Goal: Task Accomplishment & Management: Manage account settings

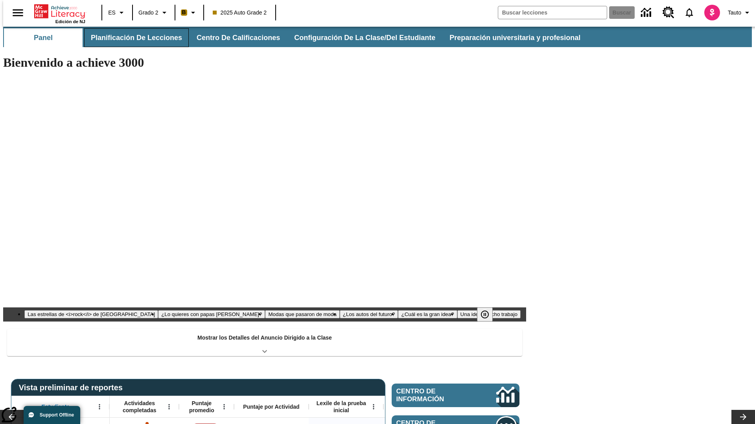
click at [132, 38] on button "Planificación de lecciones" at bounding box center [136, 37] width 105 height 19
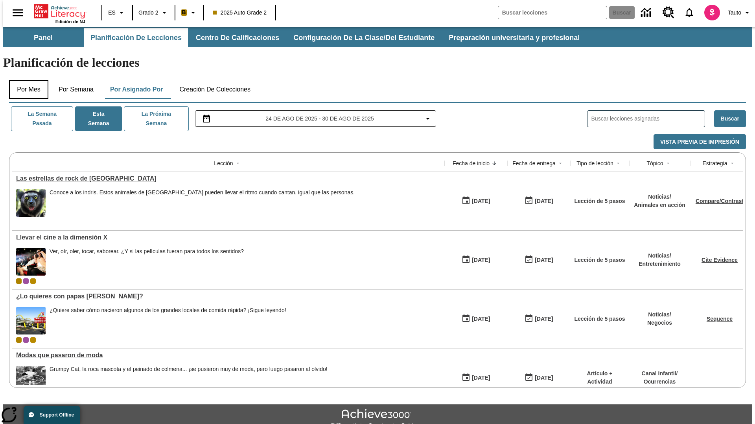
click at [26, 80] on button "Por mes" at bounding box center [28, 89] width 39 height 19
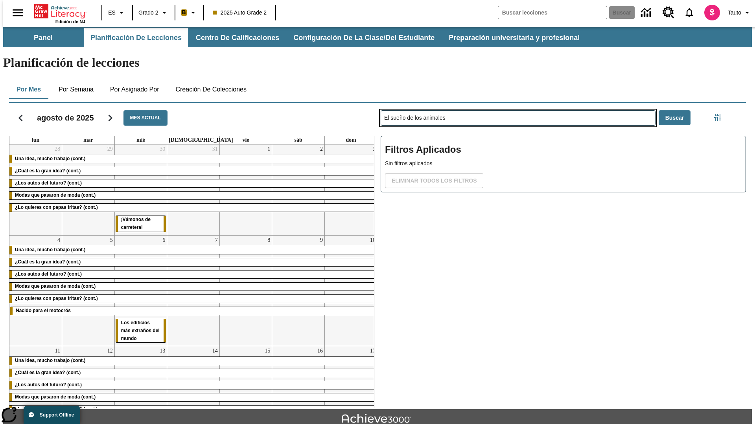
type input "El sueño de los animales"
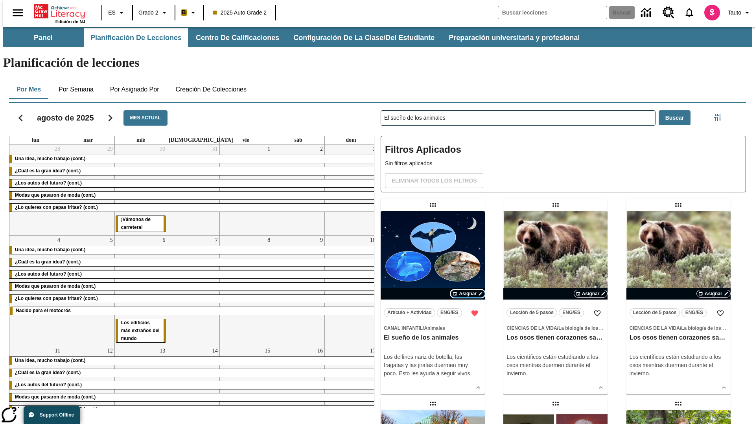
click at [467, 290] on span "Asignar" at bounding box center [468, 293] width 18 height 7
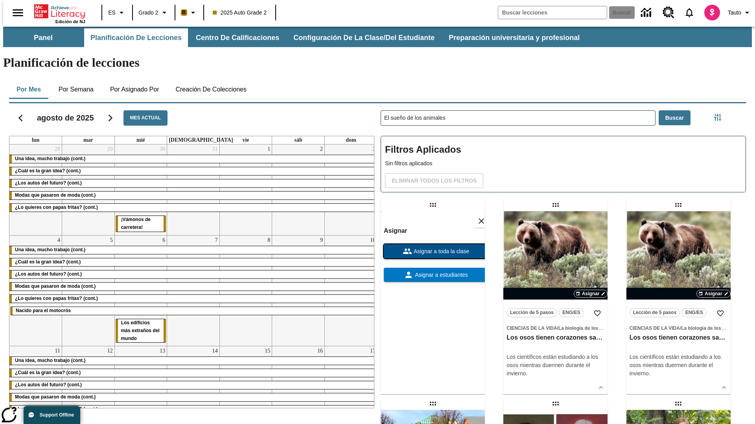
click at [432, 248] on span "Asignar a toda la clase" at bounding box center [440, 252] width 57 height 8
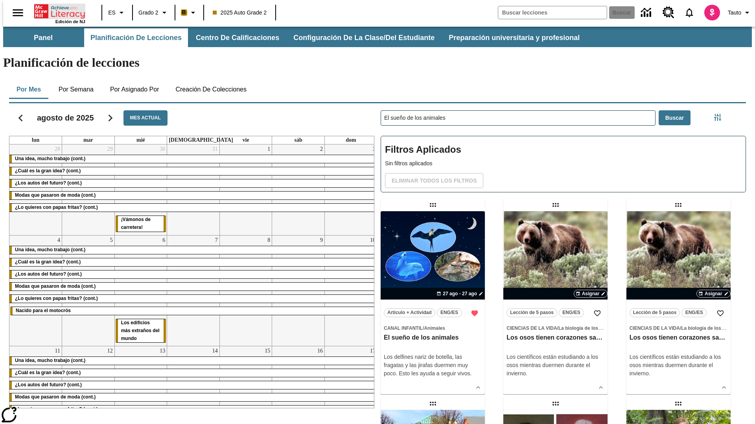
click at [57, 11] on icon "Portada" at bounding box center [60, 12] width 52 height 16
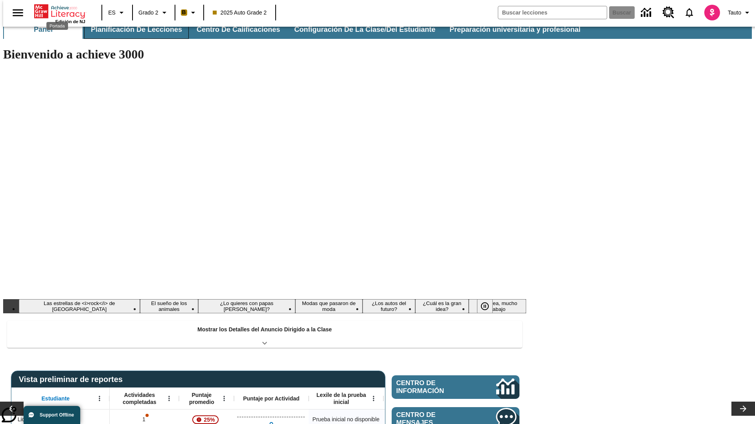
click at [132, 29] on button "Planificación de lecciones" at bounding box center [136, 29] width 105 height 19
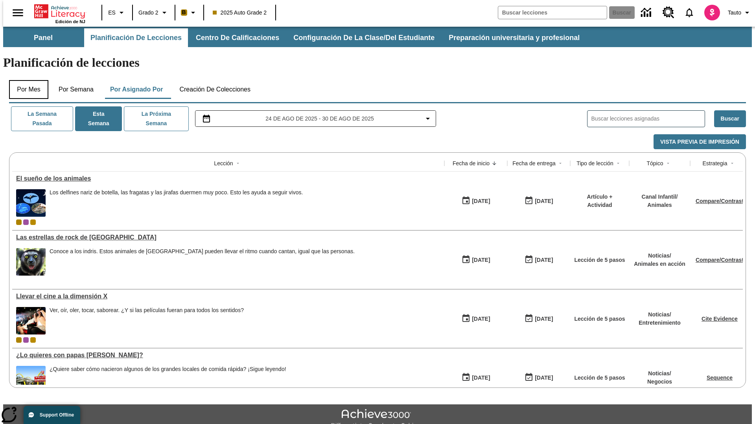
click at [26, 80] on button "Por mes" at bounding box center [28, 89] width 39 height 19
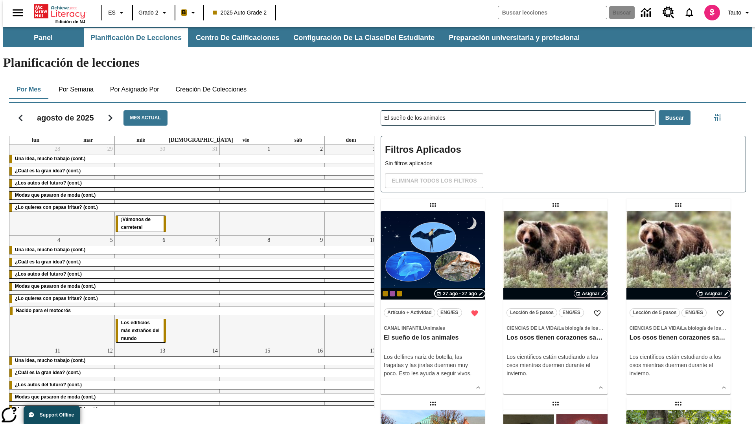
click at [460, 290] on span "27 ago - 27 ago" at bounding box center [460, 293] width 34 height 7
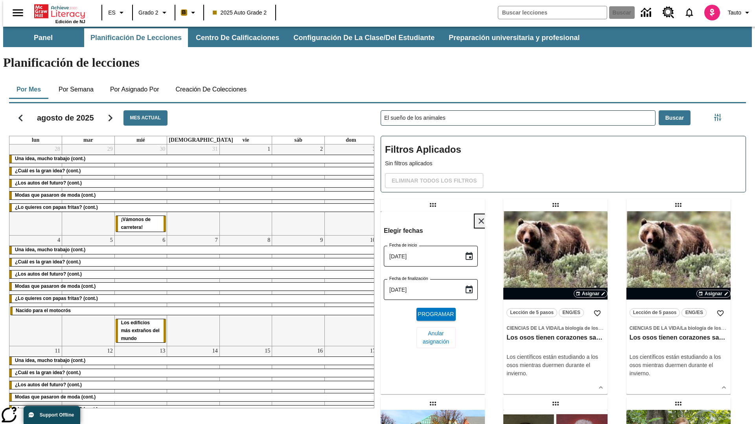
scroll to position [297, 0]
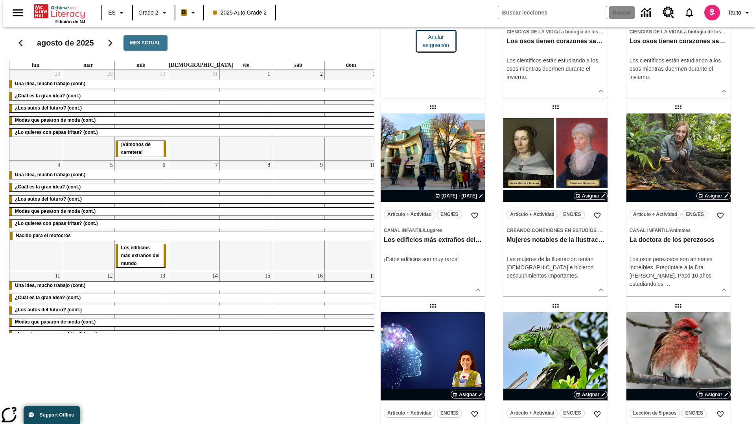
click at [432, 50] on span "Anular asignación" at bounding box center [435, 41] width 27 height 17
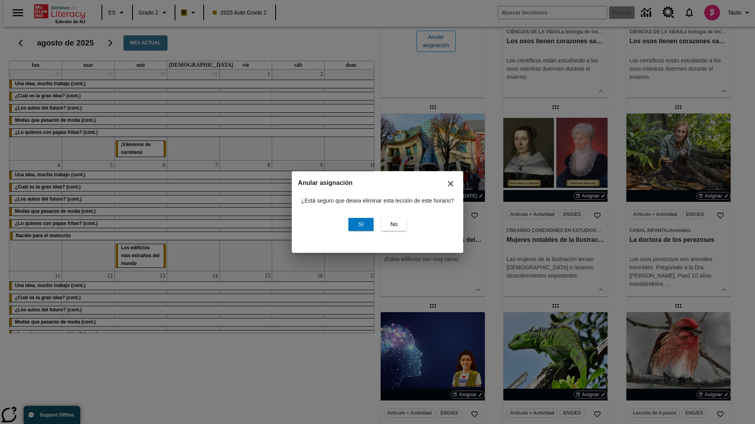
scroll to position [0, 0]
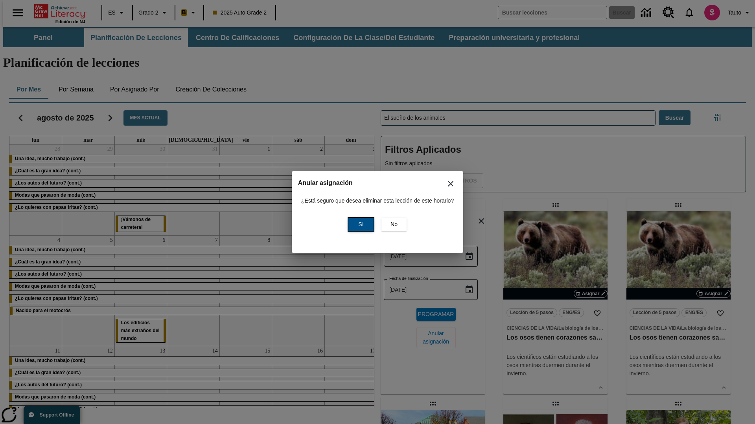
click at [360, 224] on span "Sí" at bounding box center [360, 224] width 5 height 8
